Goal: Navigation & Orientation: Understand site structure

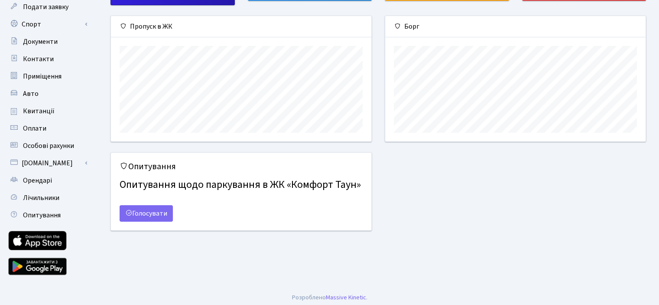
scroll to position [85, 0]
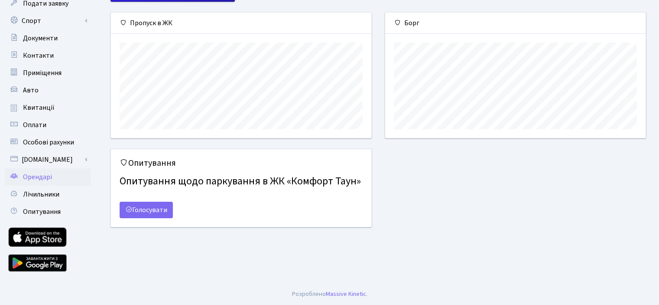
click at [35, 174] on span "Орендарі" at bounding box center [37, 177] width 29 height 10
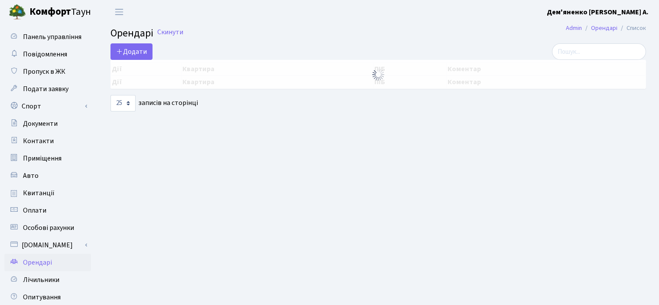
select select "25"
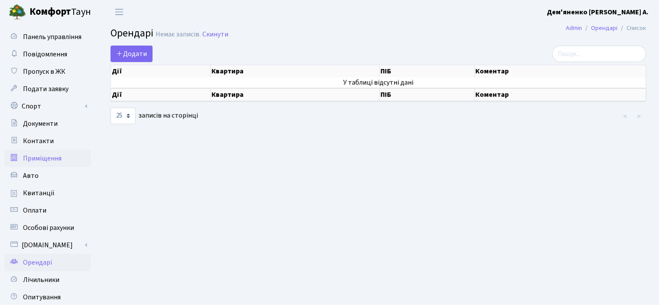
click at [33, 160] on span "Приміщення" at bounding box center [42, 158] width 39 height 10
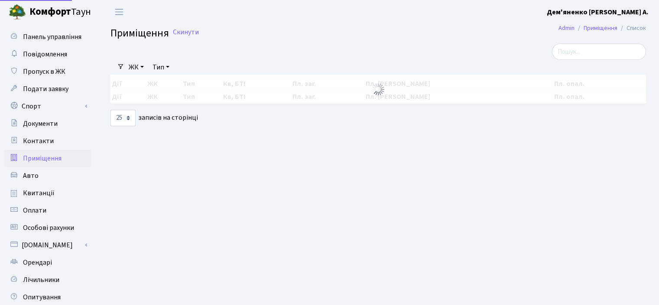
select select "25"
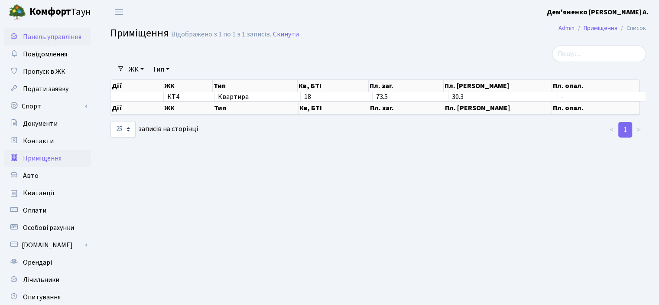
click at [59, 39] on span "Панель управління" at bounding box center [52, 37] width 59 height 10
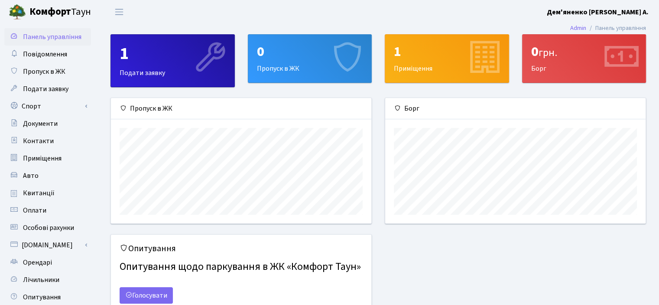
scroll to position [125, 260]
click at [56, 55] on span "Повідомлення" at bounding box center [45, 54] width 44 height 10
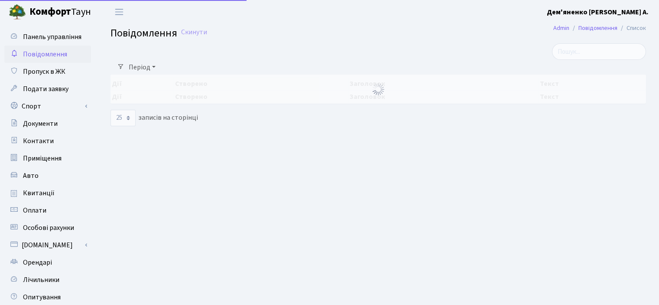
select select "25"
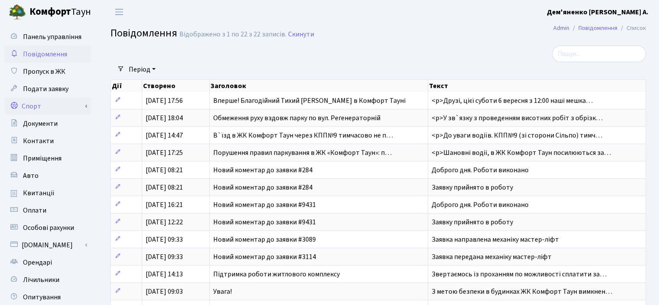
click at [34, 108] on link "Спорт" at bounding box center [47, 106] width 87 height 17
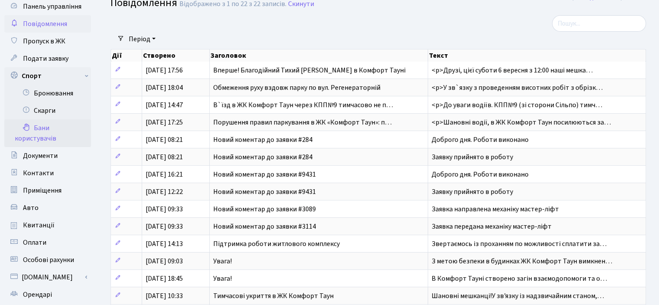
scroll to position [43, 0]
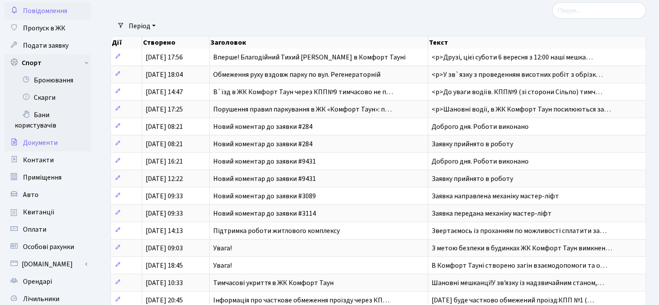
click at [38, 146] on span "Документи" at bounding box center [40, 143] width 35 height 10
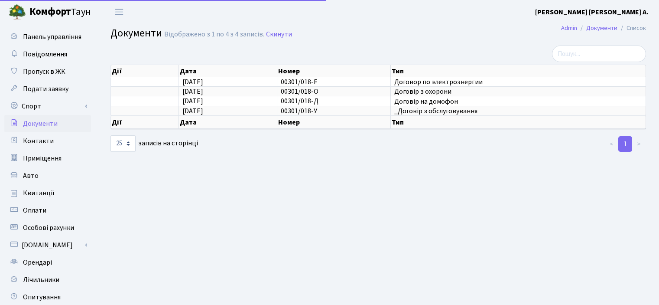
select select "25"
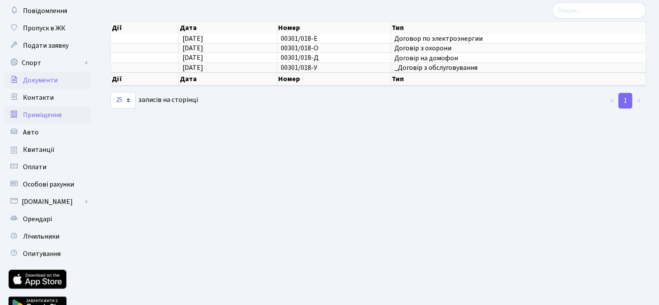
click at [38, 114] on span "Приміщення" at bounding box center [42, 115] width 39 height 10
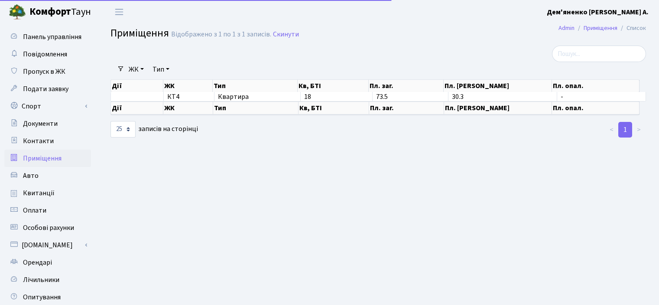
select select "25"
click at [47, 15] on b "Комфорт" at bounding box center [50, 12] width 42 height 14
